Goal: Information Seeking & Learning: Learn about a topic

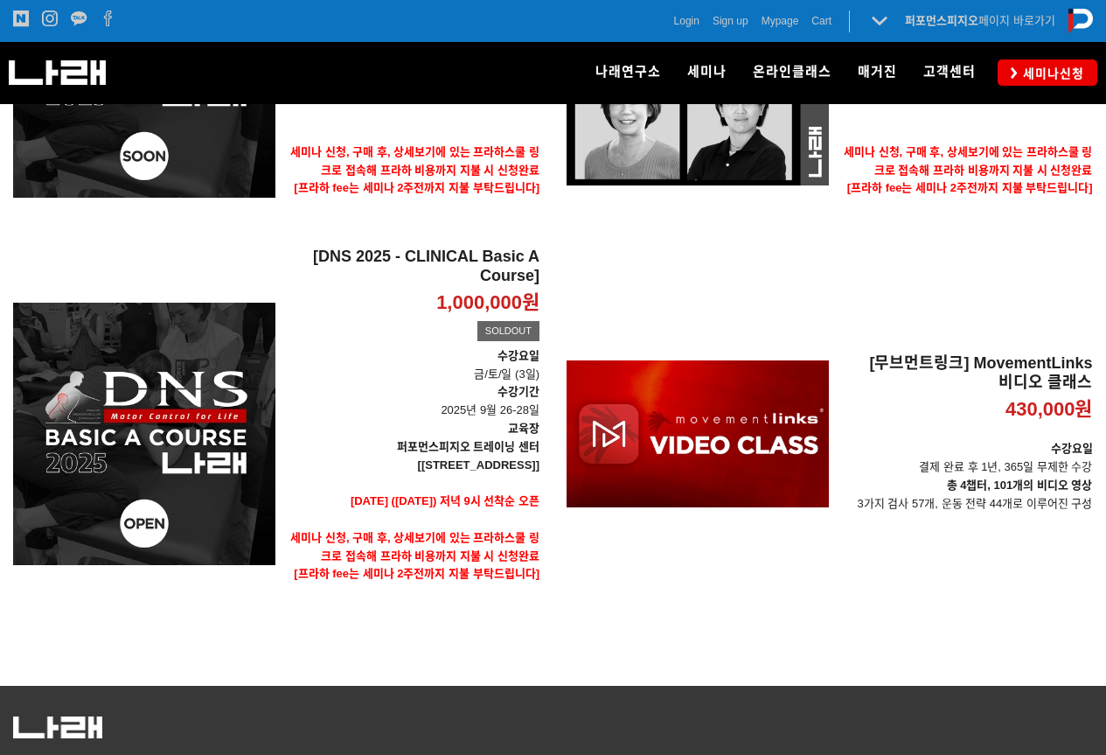
scroll to position [525, 0]
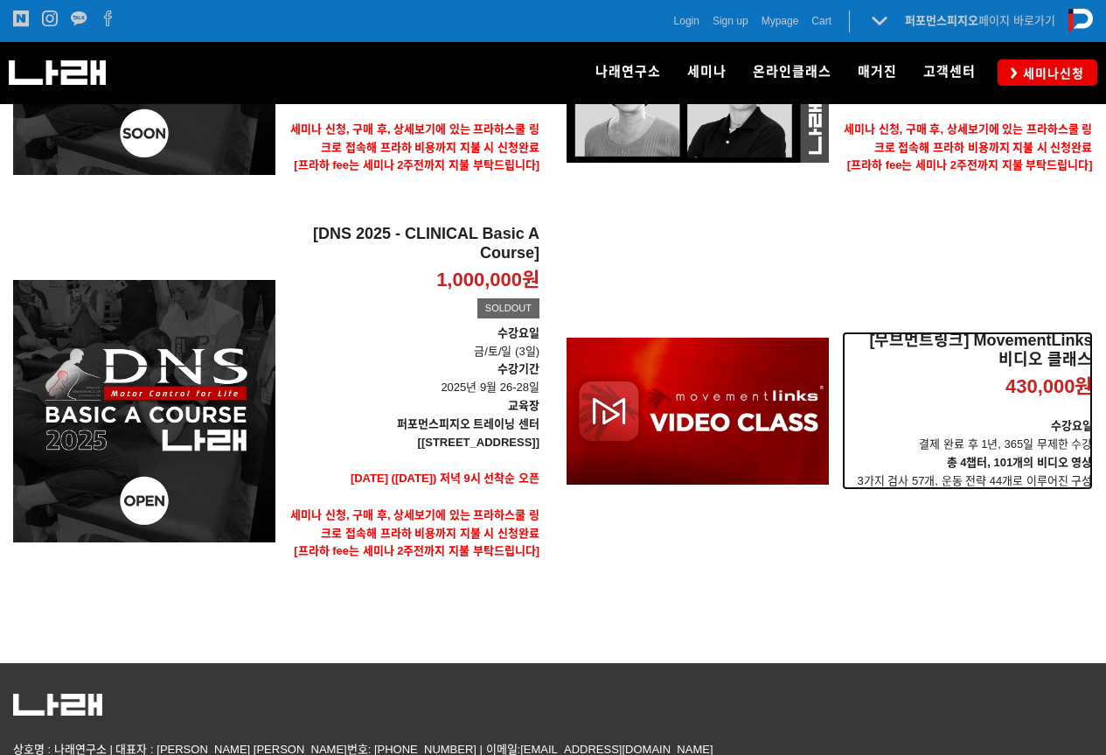
click at [979, 365] on h2 "[무브먼트링크] MovementLinks 비디오 클래스" at bounding box center [967, 350] width 251 height 38
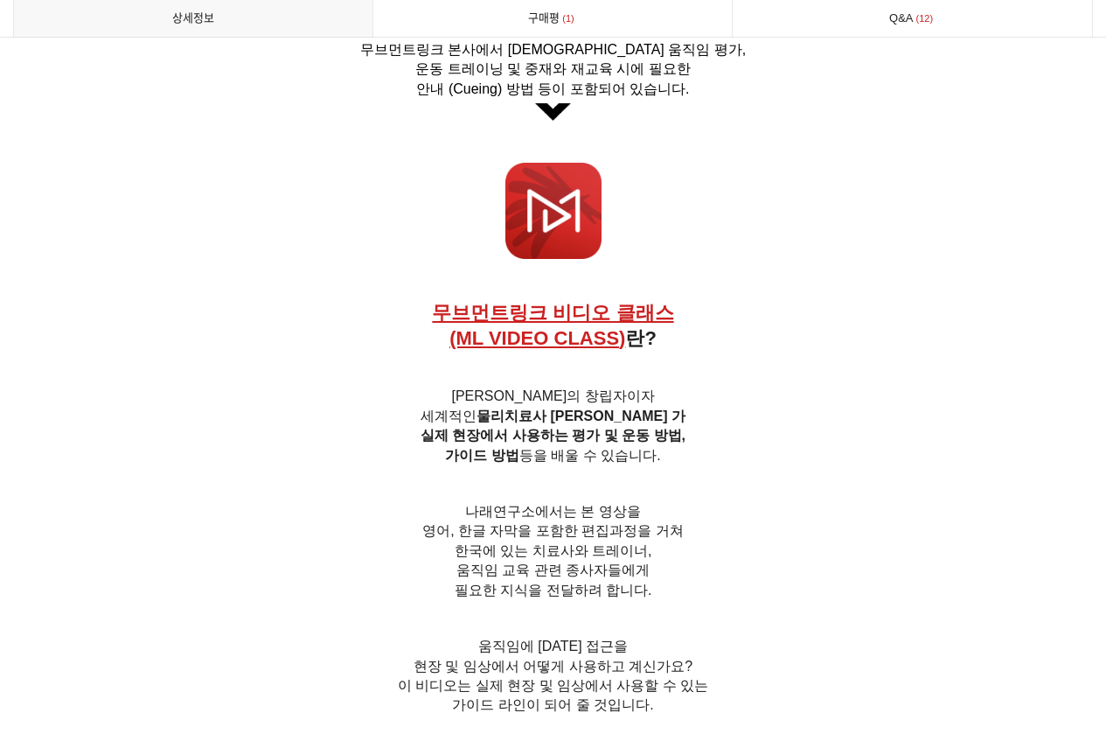
scroll to position [700, 0]
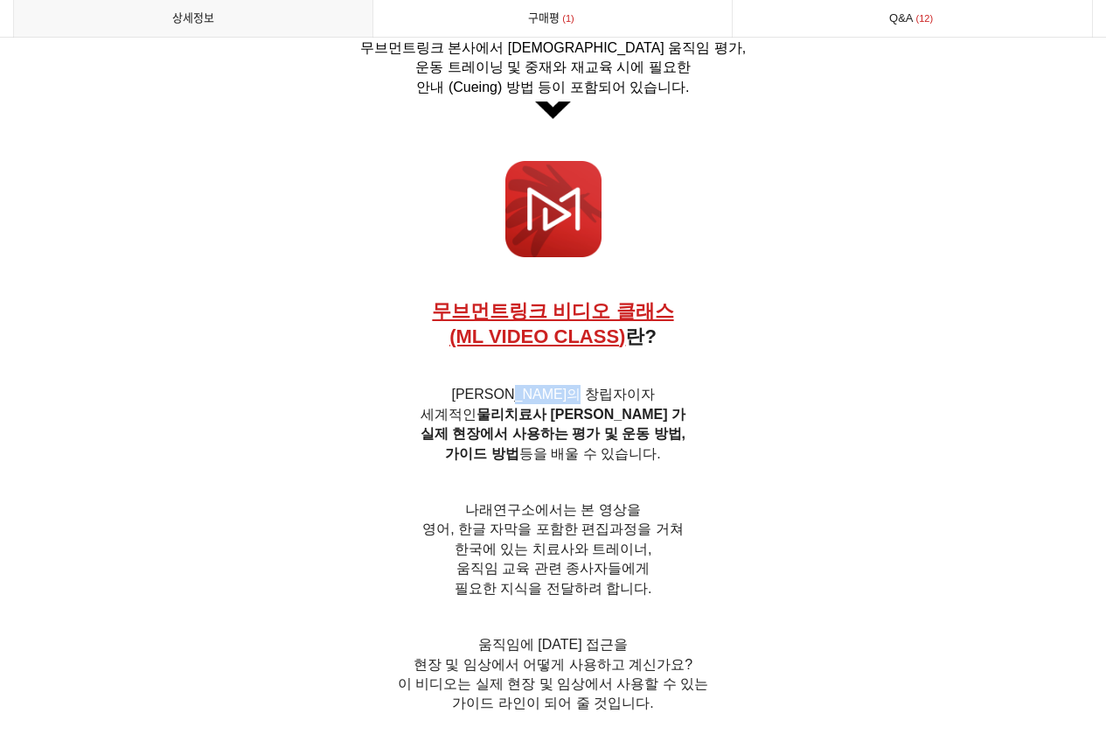
drag, startPoint x: 548, startPoint y: 401, endPoint x: 701, endPoint y: 404, distance: 153.1
click at [701, 404] on h6 "무브먼트 링크의 창립자이자 세계적인 물리치료사 [PERSON_NAME] 가 실제 현장에서 사용하는 평가 및 운동 방법, 가이드 방법 등을 배울…" at bounding box center [553, 424] width 1080 height 79
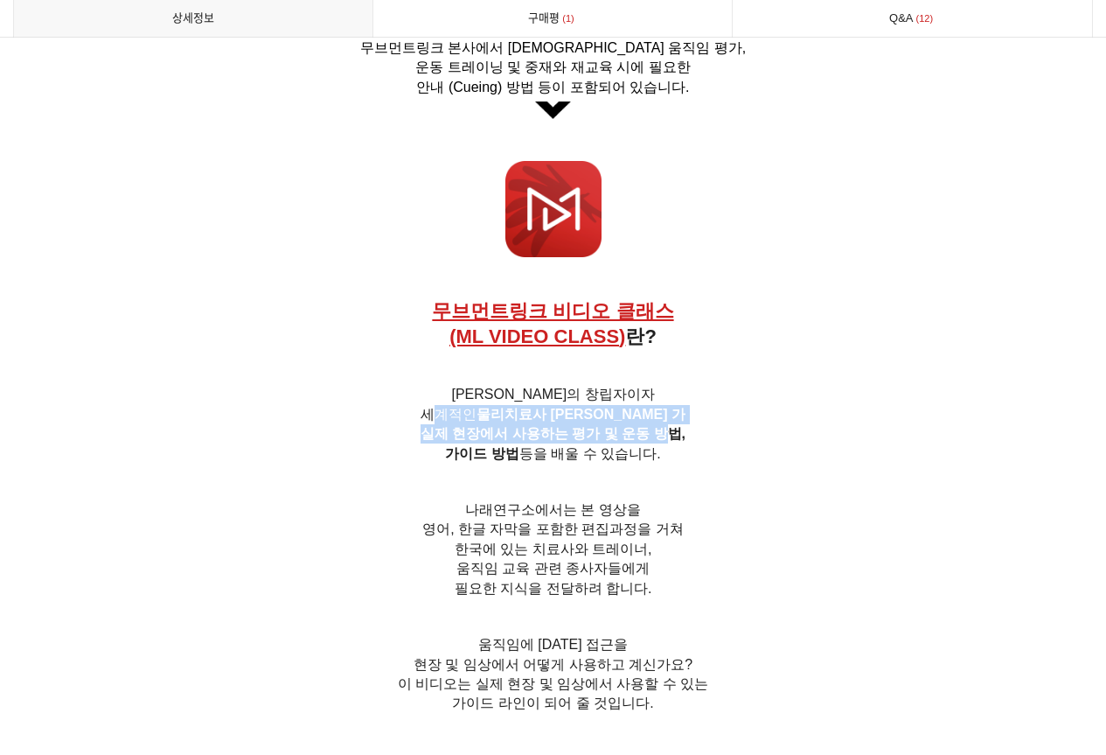
drag, startPoint x: 470, startPoint y: 422, endPoint x: 656, endPoint y: 444, distance: 187.5
click at [656, 444] on span "무브먼트 링크의 창립자이자 세계적인 물리치료사 [PERSON_NAME] 가 실제 현장에서 사용하는 평가 및 운동 방법, 가이드 방법 등을 배울…" at bounding box center [553, 423] width 265 height 73
click at [656, 441] on span "실제 현장에서 사용하는 평가 및 운동 방법," at bounding box center [553, 433] width 265 height 15
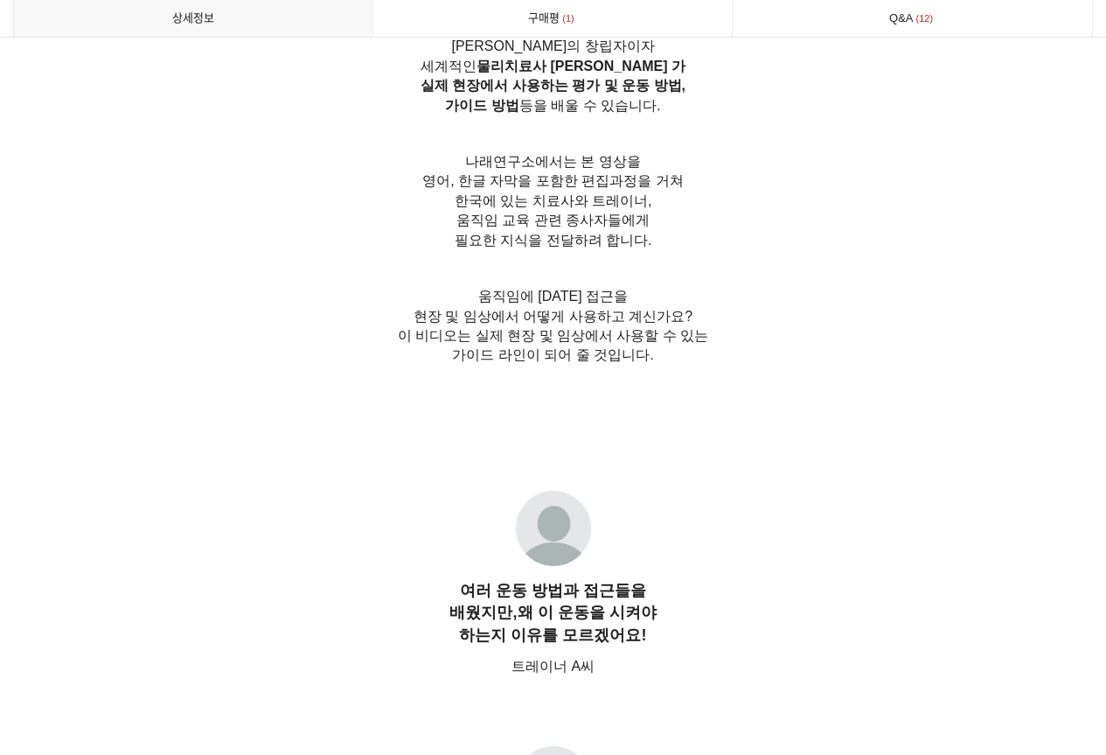
scroll to position [1049, 0]
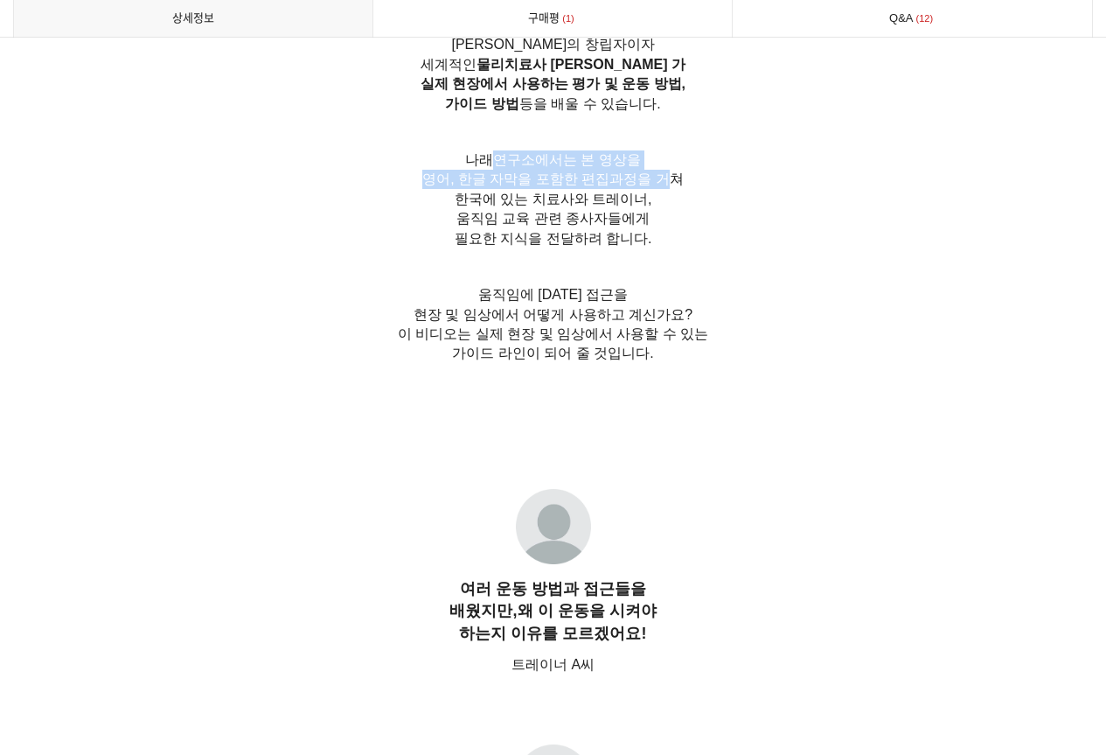
drag, startPoint x: 500, startPoint y: 175, endPoint x: 657, endPoint y: 196, distance: 157.9
click at [657, 196] on span "나래연구소에서는 본 영상을 영어, 한글 자막을 포함한 편집과정을 거쳐 [GEOGRAPHIC_DATA]에 있는 치료사와 트레이너, 움직임 교육 …" at bounding box center [552, 199] width 261 height 94
click at [657, 196] on span "영어, 한글 자막을 포함한 편집과정을 거쳐 한국에 있는 치료사와 트레이너," at bounding box center [552, 188] width 261 height 34
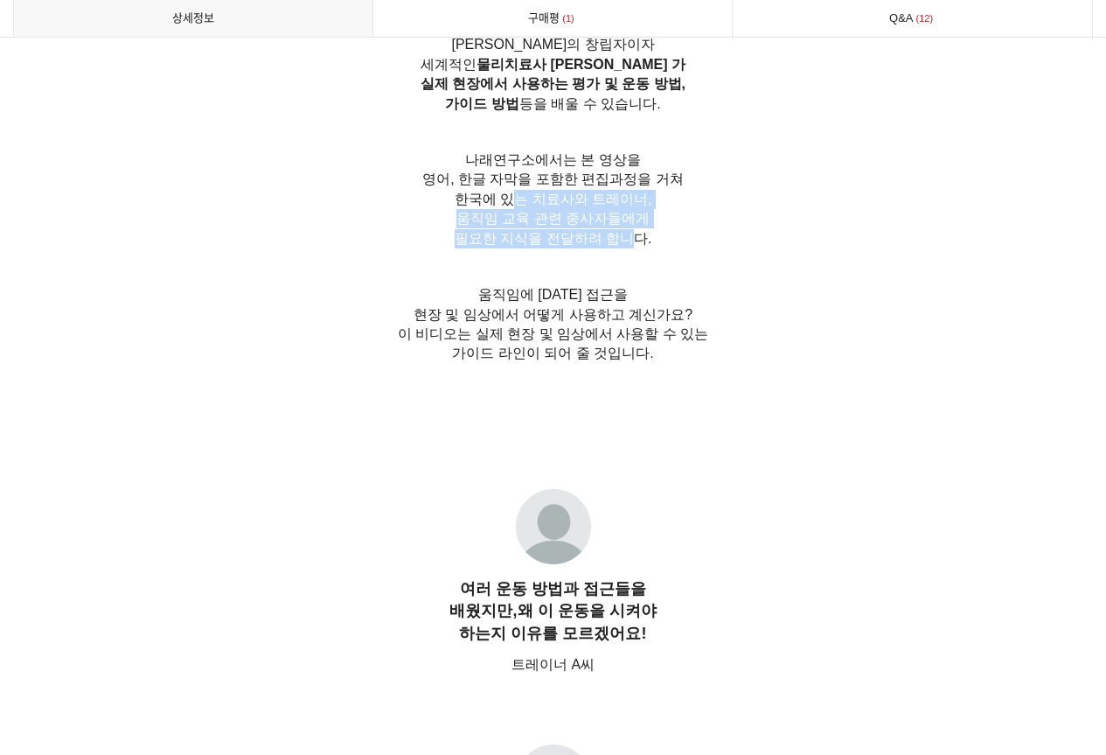
drag, startPoint x: 522, startPoint y: 211, endPoint x: 629, endPoint y: 250, distance: 113.7
click at [629, 246] on span "나래연구소에서는 본 영상을 영어, 한글 자막을 포함한 편집과정을 거쳐 [GEOGRAPHIC_DATA]에 있는 치료사와 트레이너, 움직임 교육 …" at bounding box center [552, 199] width 261 height 94
click at [629, 246] on span "필요한 지식을 전달하려 합니다." at bounding box center [554, 238] width 198 height 15
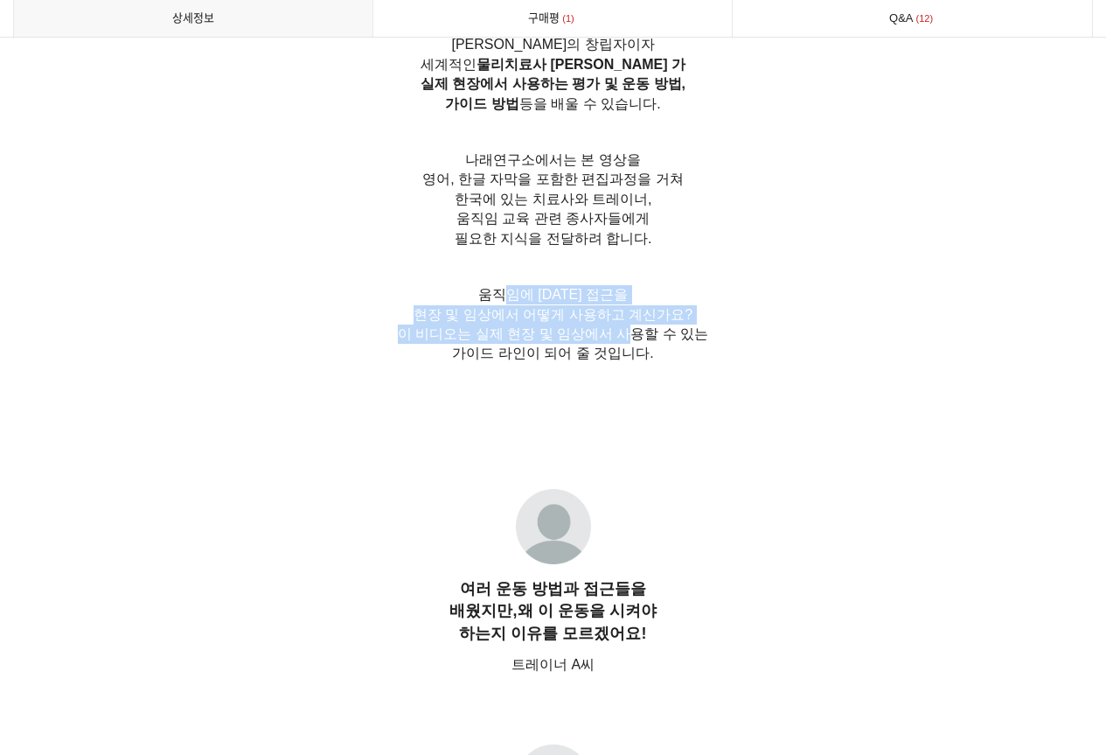
drag, startPoint x: 523, startPoint y: 303, endPoint x: 626, endPoint y: 348, distance: 112.8
click at [626, 348] on span "움직임에 [DATE] 접근을 현장 및 임상에서 어떻게 사용하고 계신가요? 이 비디오는 실제 현장 및 임상에서 사용할 수 있는 가이드 라인이 되…" at bounding box center [553, 323] width 311 height 73
click at [626, 341] on span "이 비디오는 실제 현장 및 임상에서 사용할 수 있는" at bounding box center [553, 333] width 311 height 15
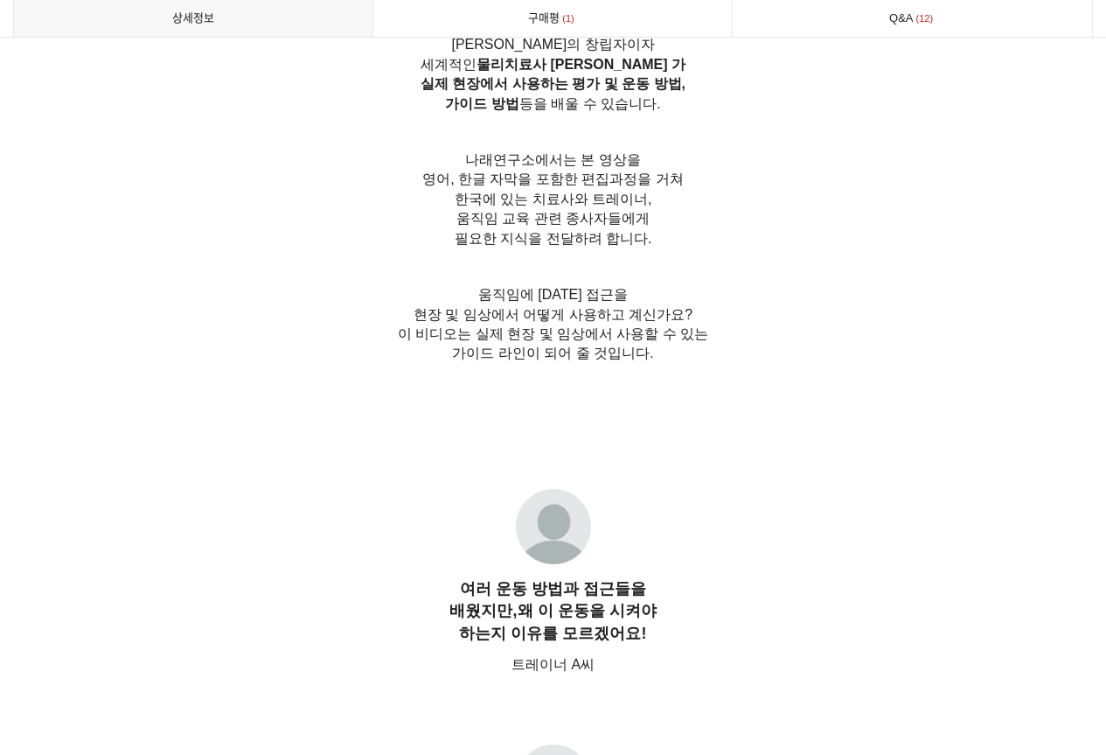
click at [777, 518] on h6 at bounding box center [553, 526] width 1080 height 84
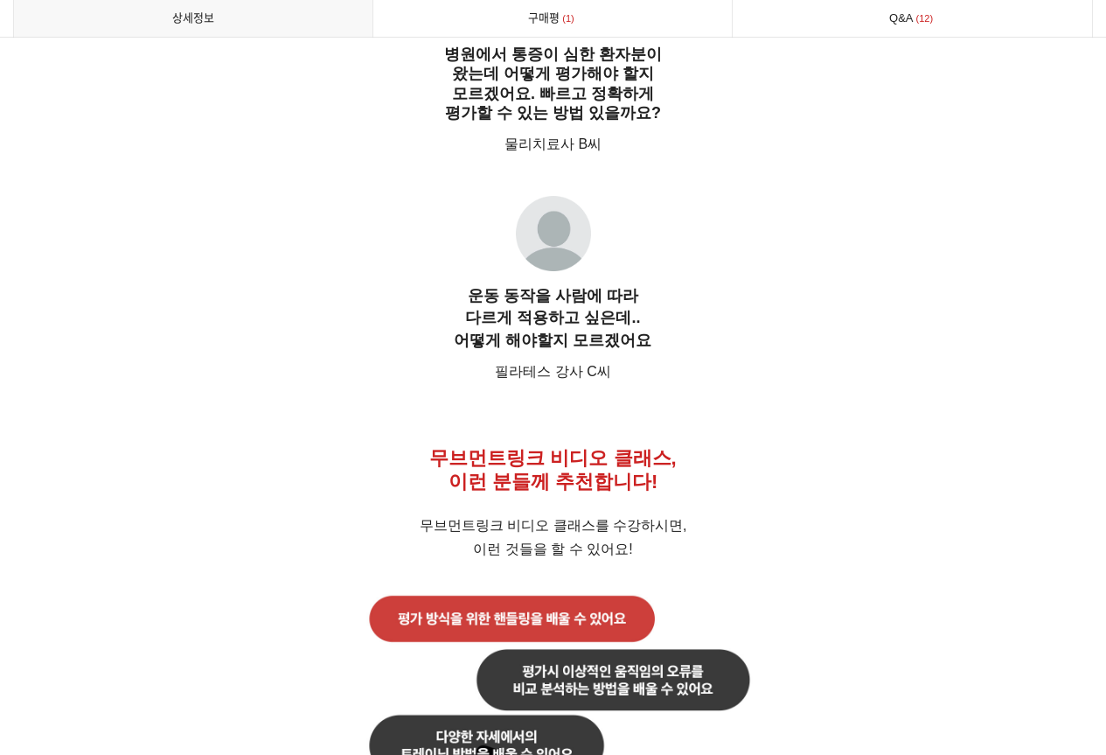
scroll to position [2274, 0]
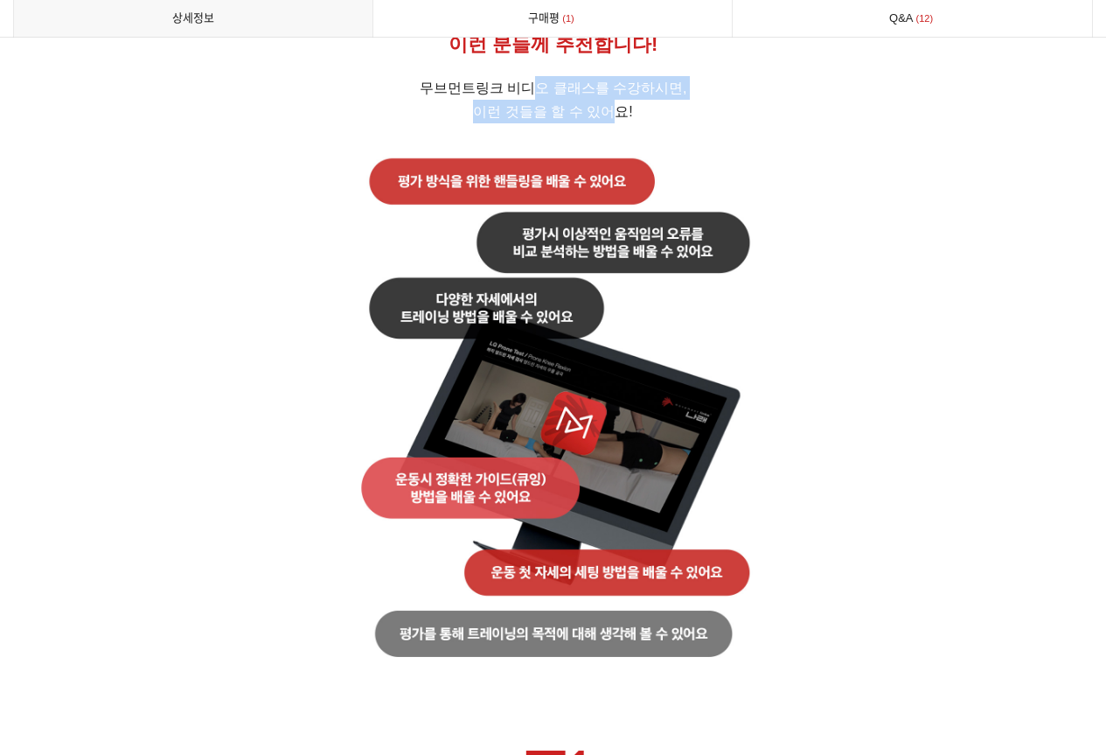
drag, startPoint x: 536, startPoint y: 126, endPoint x: 613, endPoint y: 147, distance: 79.8
click at [613, 119] on span "무브먼트링크 비디오 클래스를 수강하시면, 이런 것들을 할 수 있어요!" at bounding box center [554, 100] width 268 height 37
click at [613, 119] on span "이런 것들을 할 수 있어요!" at bounding box center [552, 111] width 159 height 15
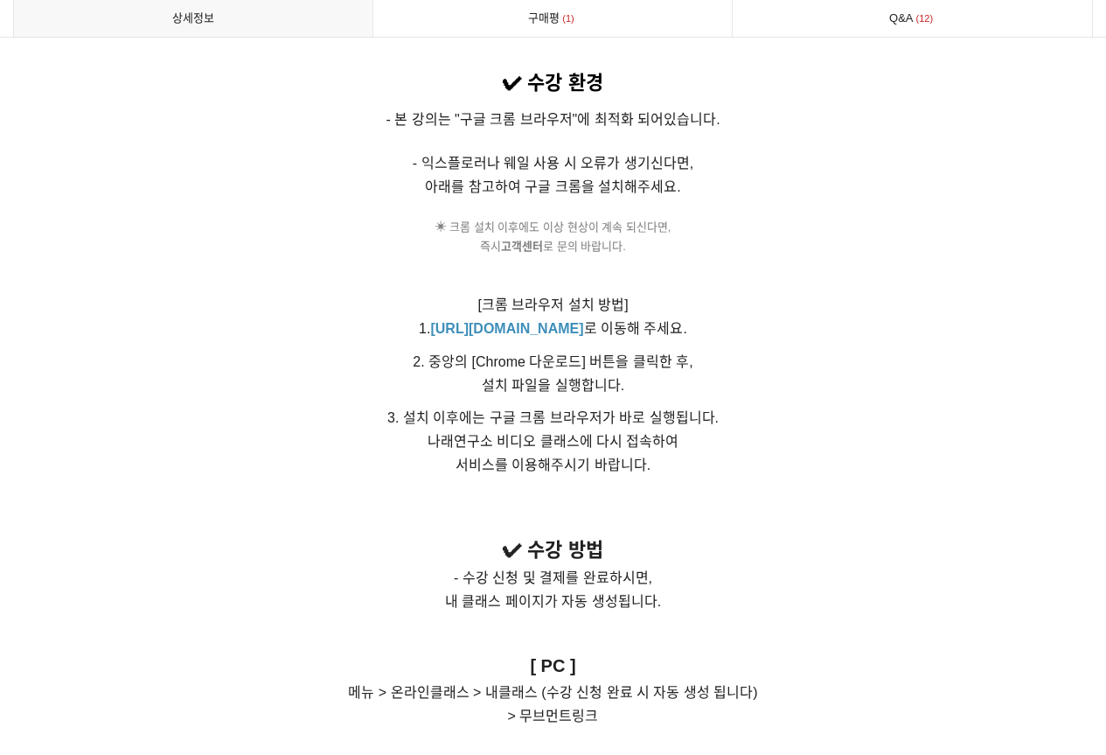
scroll to position [10056, 0]
